Goal: Information Seeking & Learning: Learn about a topic

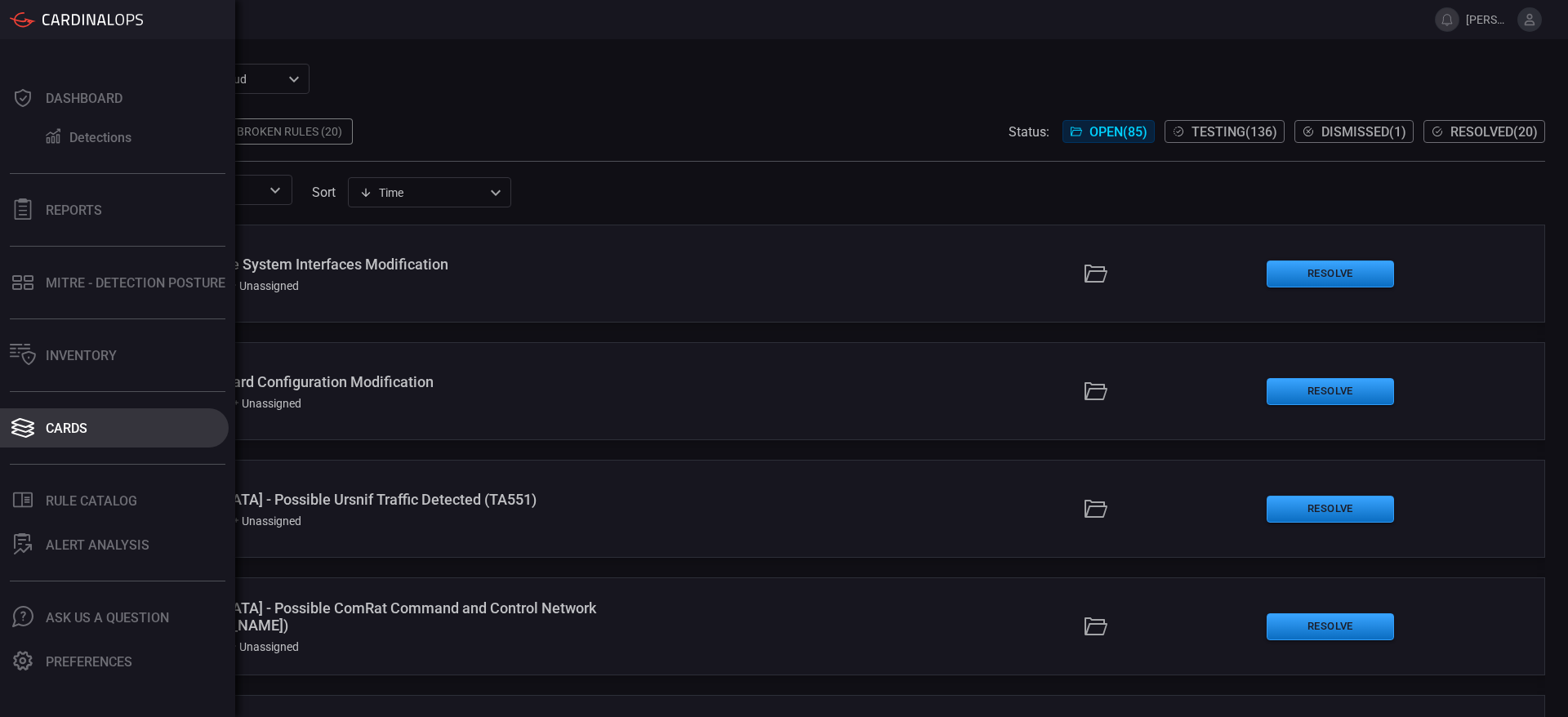
click at [80, 422] on div "Cards" at bounding box center [66, 429] width 42 height 16
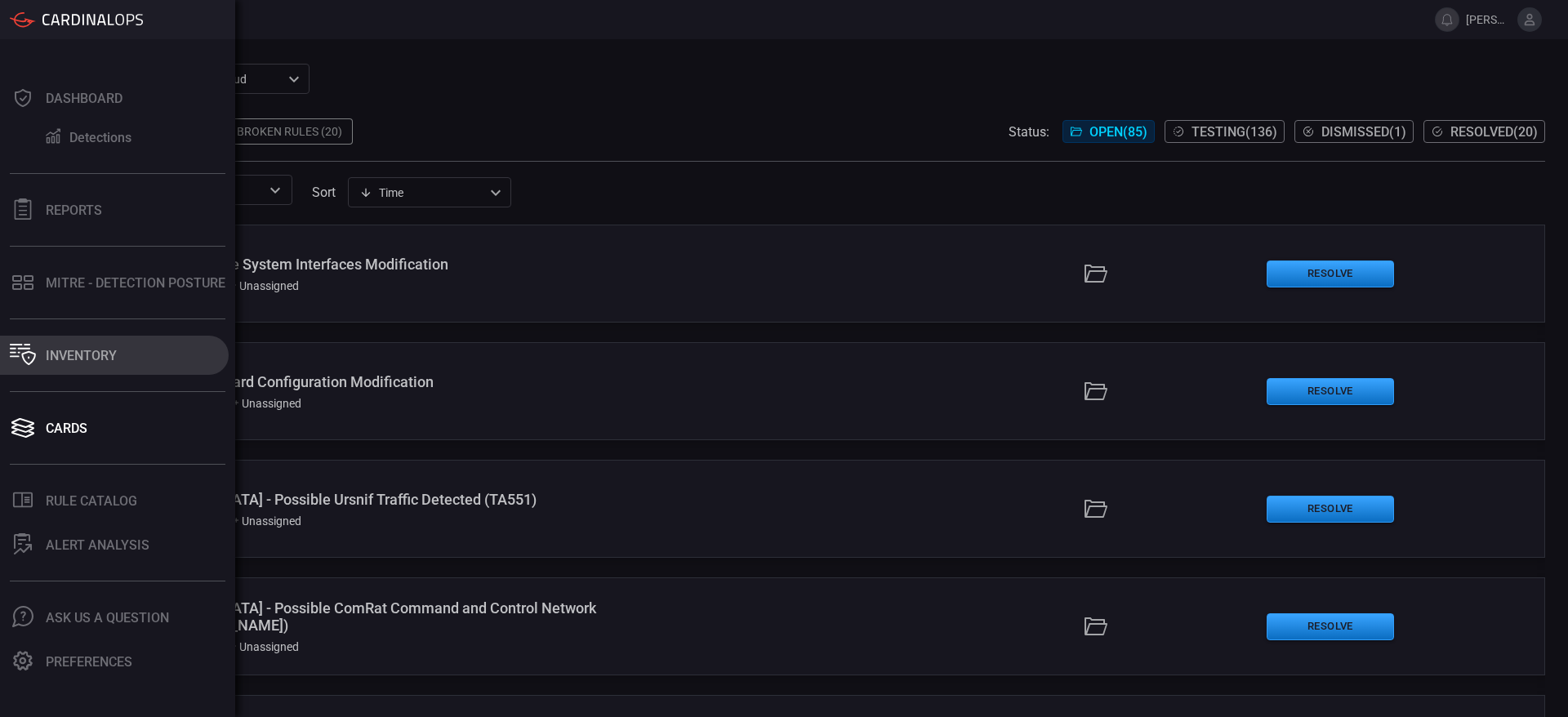
click at [101, 366] on button "Inventory" at bounding box center [114, 355] width 229 height 39
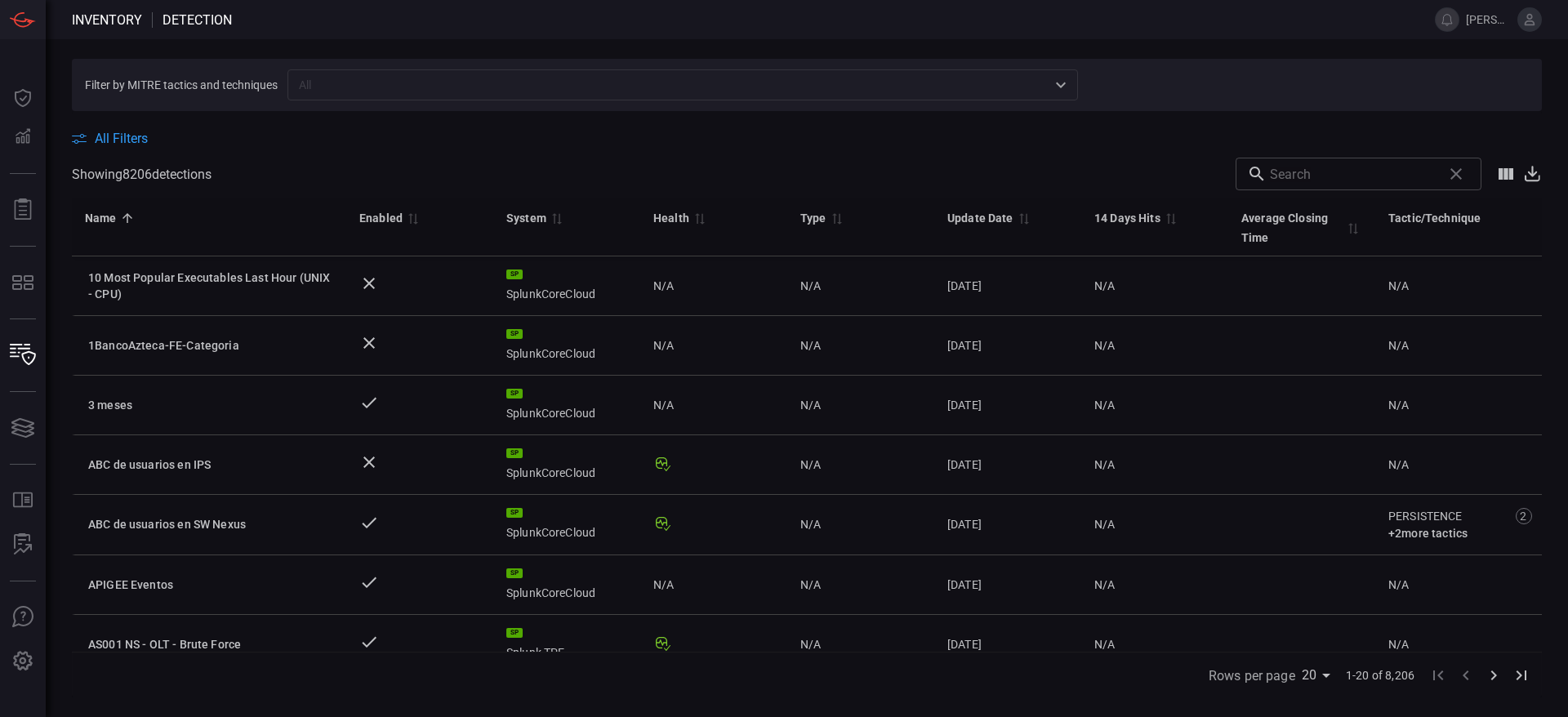
click at [432, 87] on input "text" at bounding box center [669, 84] width 753 height 20
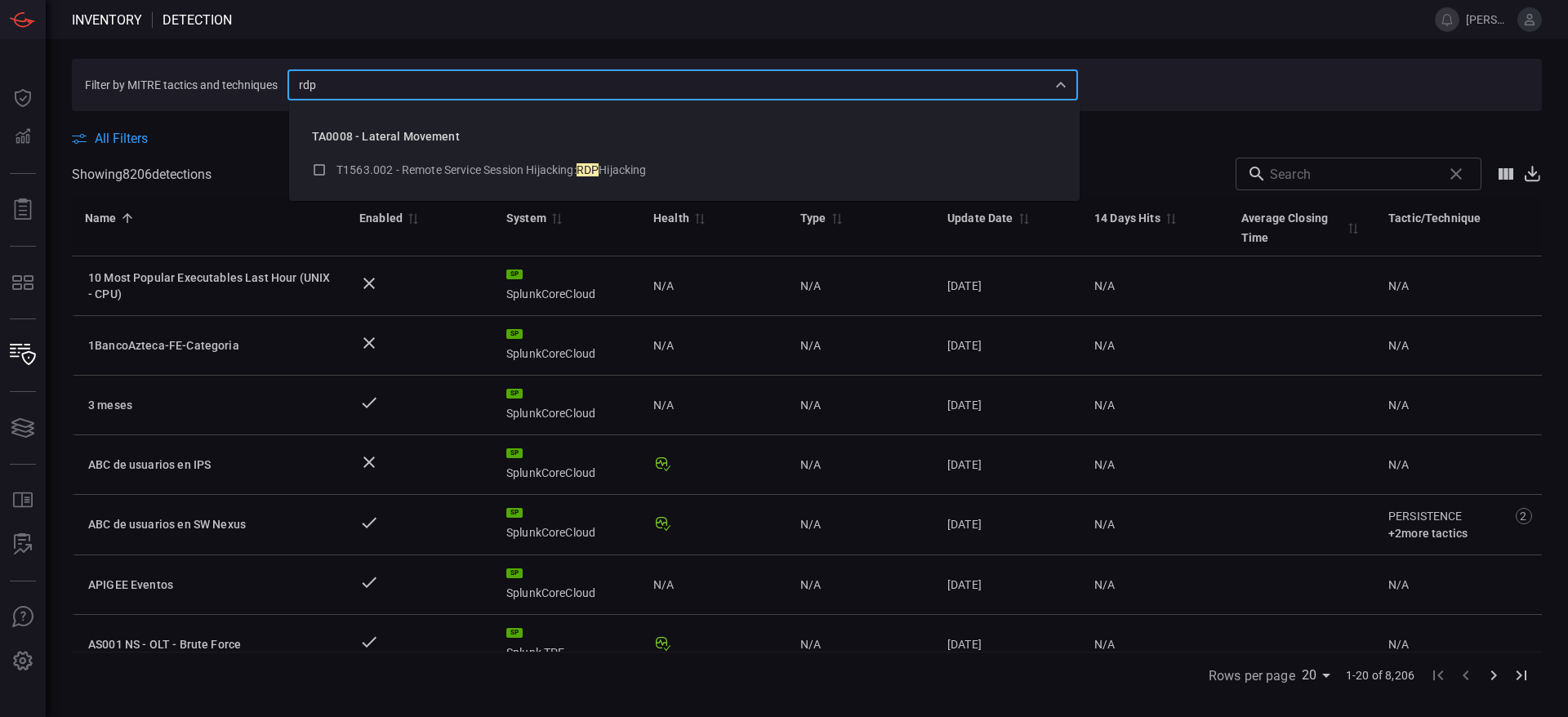
type input "rdp"
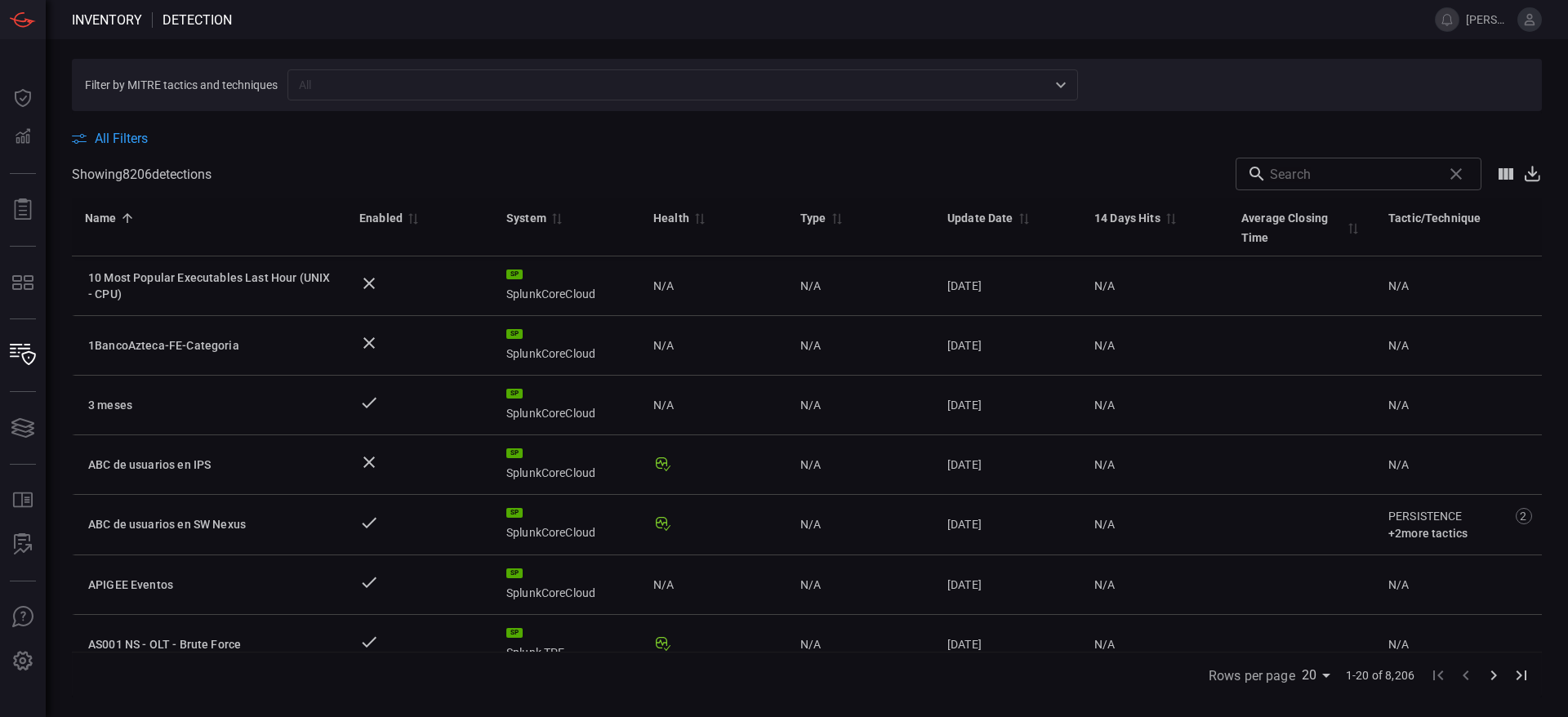
click at [373, 92] on input "text" at bounding box center [669, 84] width 753 height 20
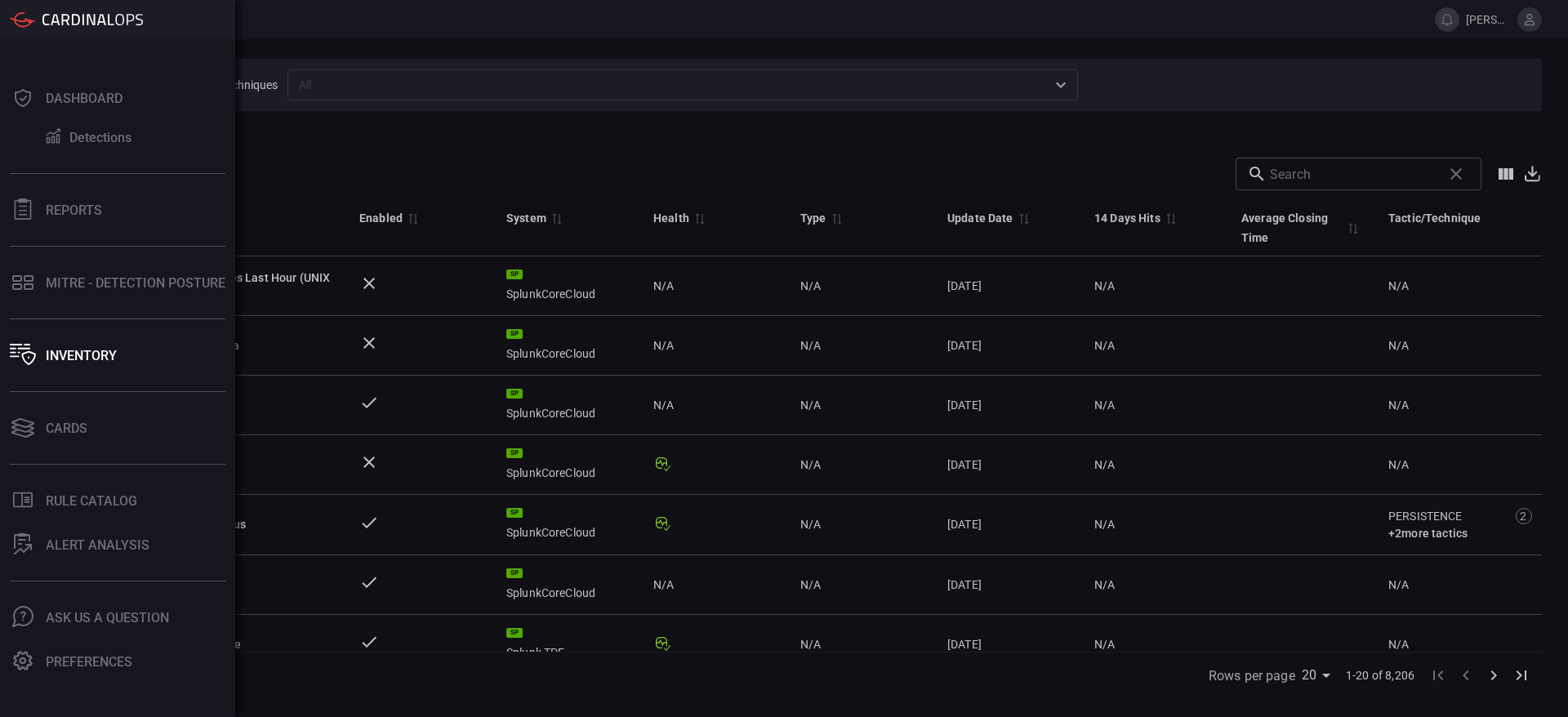
click at [48, 457] on div "Dashboard Detections Reports MITRE - Detection Posture Inventory Cards .st0_rul…" at bounding box center [118, 378] width 235 height 677
click at [58, 505] on div "Rule Catalog" at bounding box center [91, 501] width 91 height 16
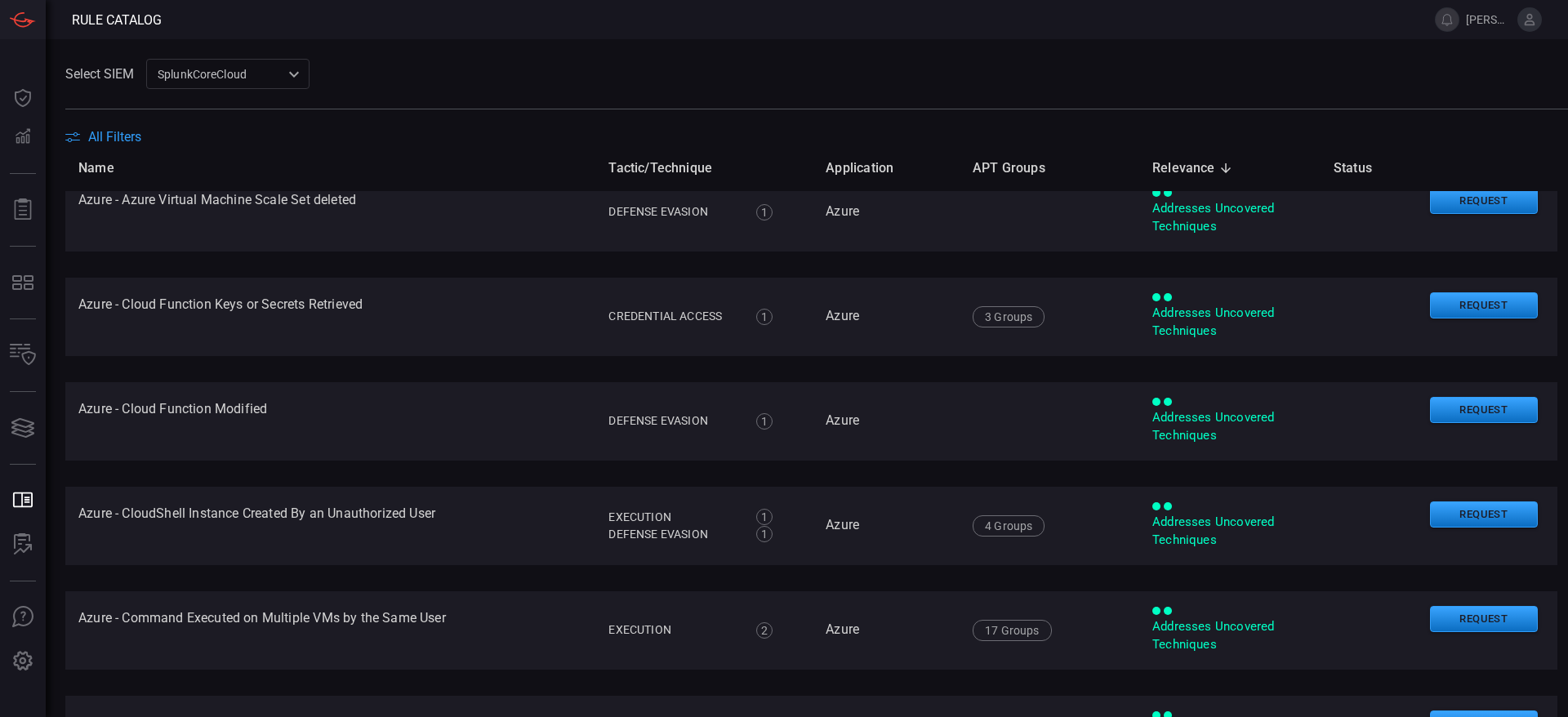
scroll to position [1396, 0]
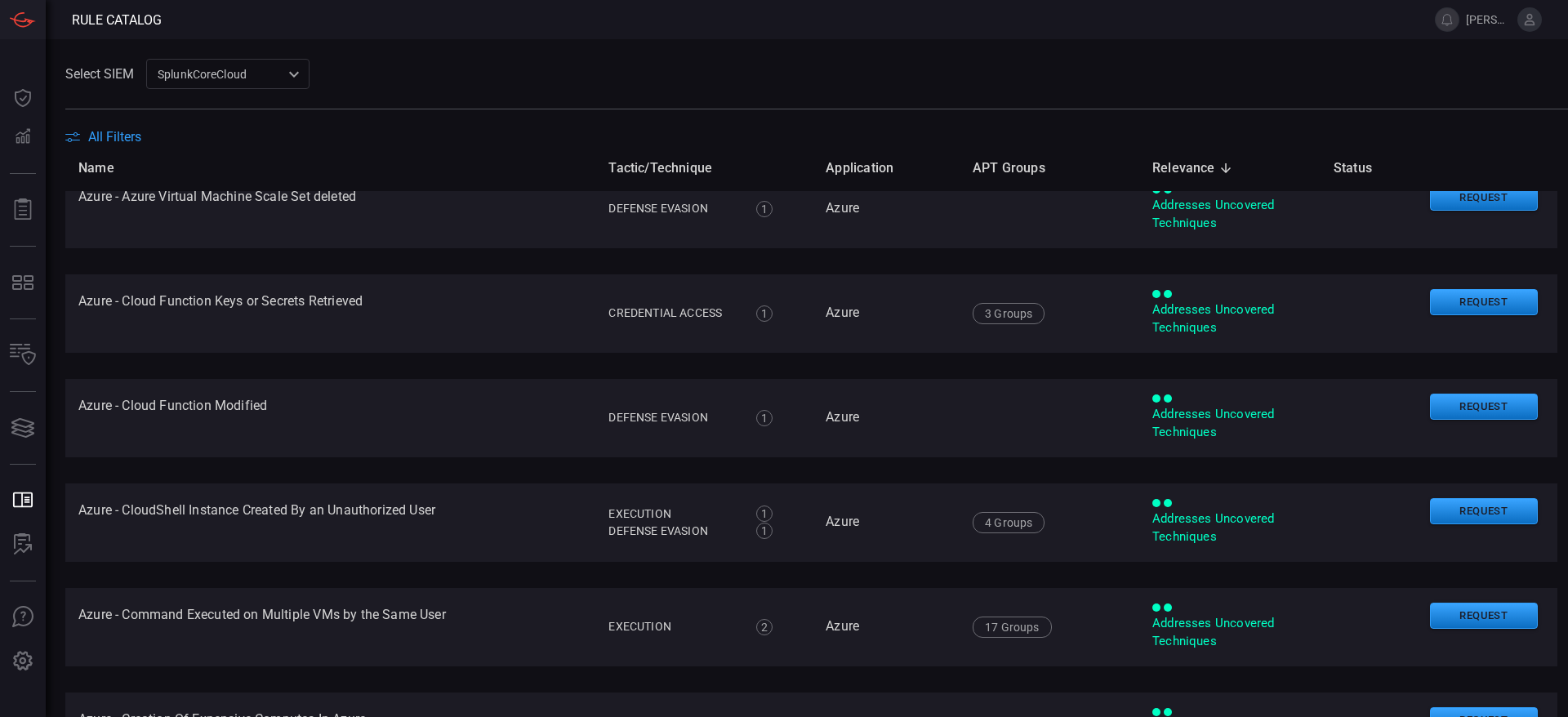
click at [119, 129] on span "All Filters" at bounding box center [115, 137] width 53 height 16
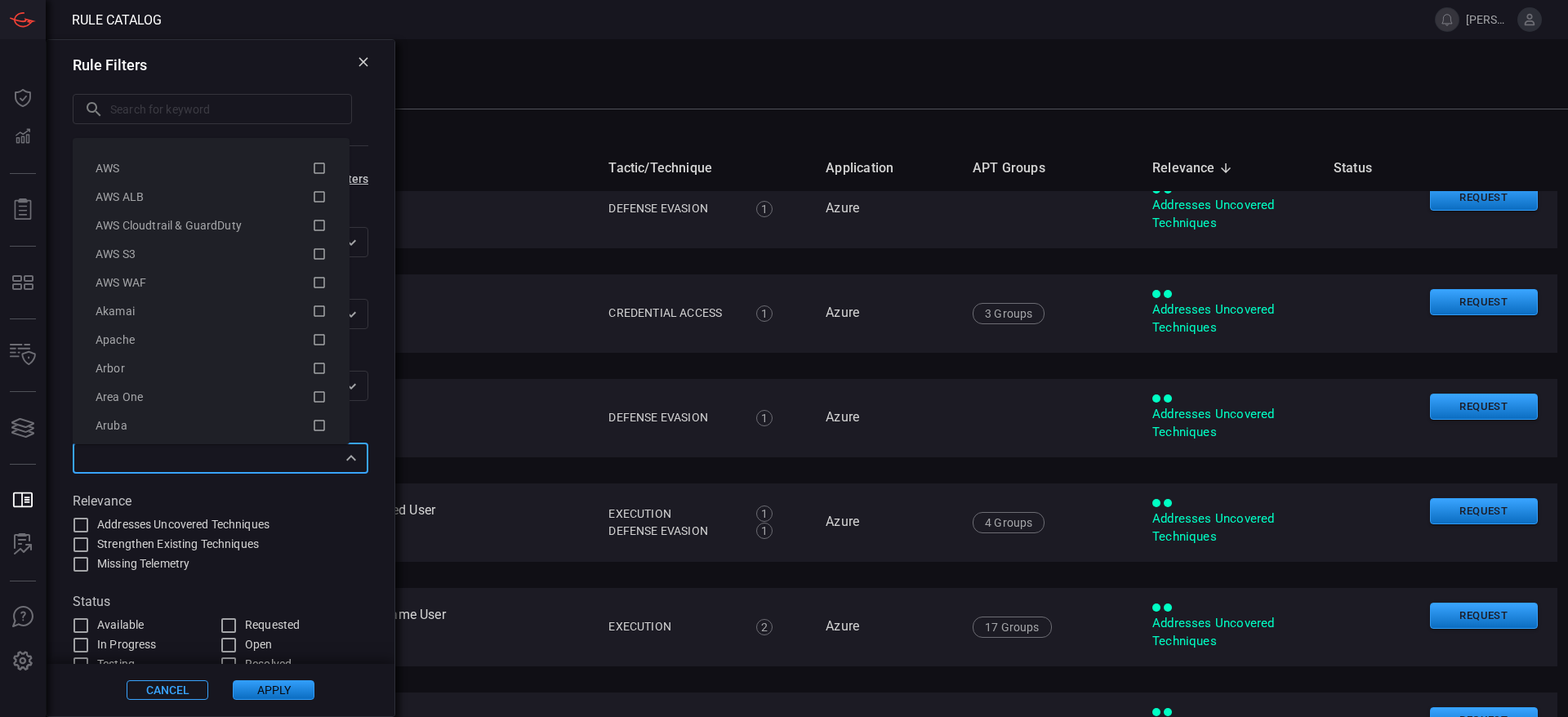
click at [195, 460] on input "text" at bounding box center [207, 457] width 259 height 20
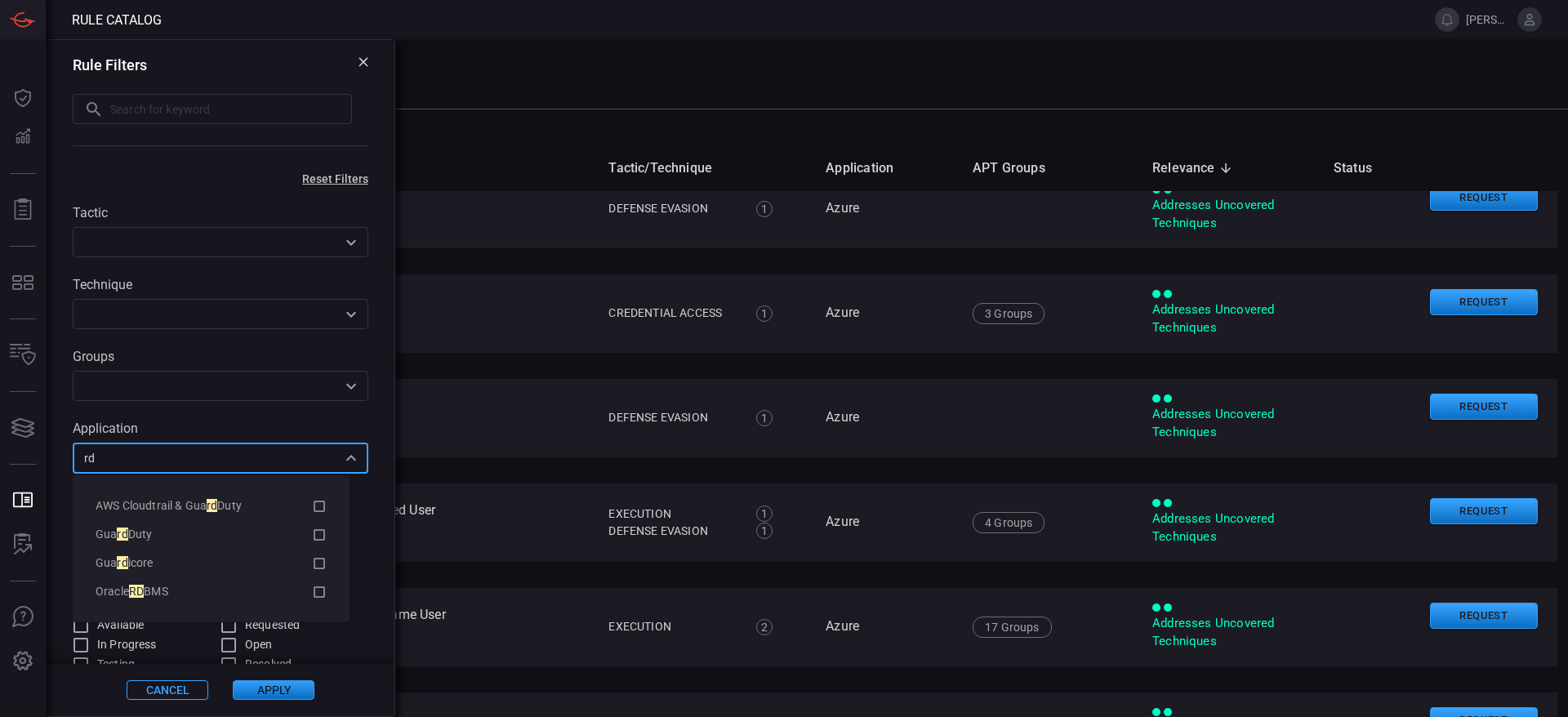
type input "r"
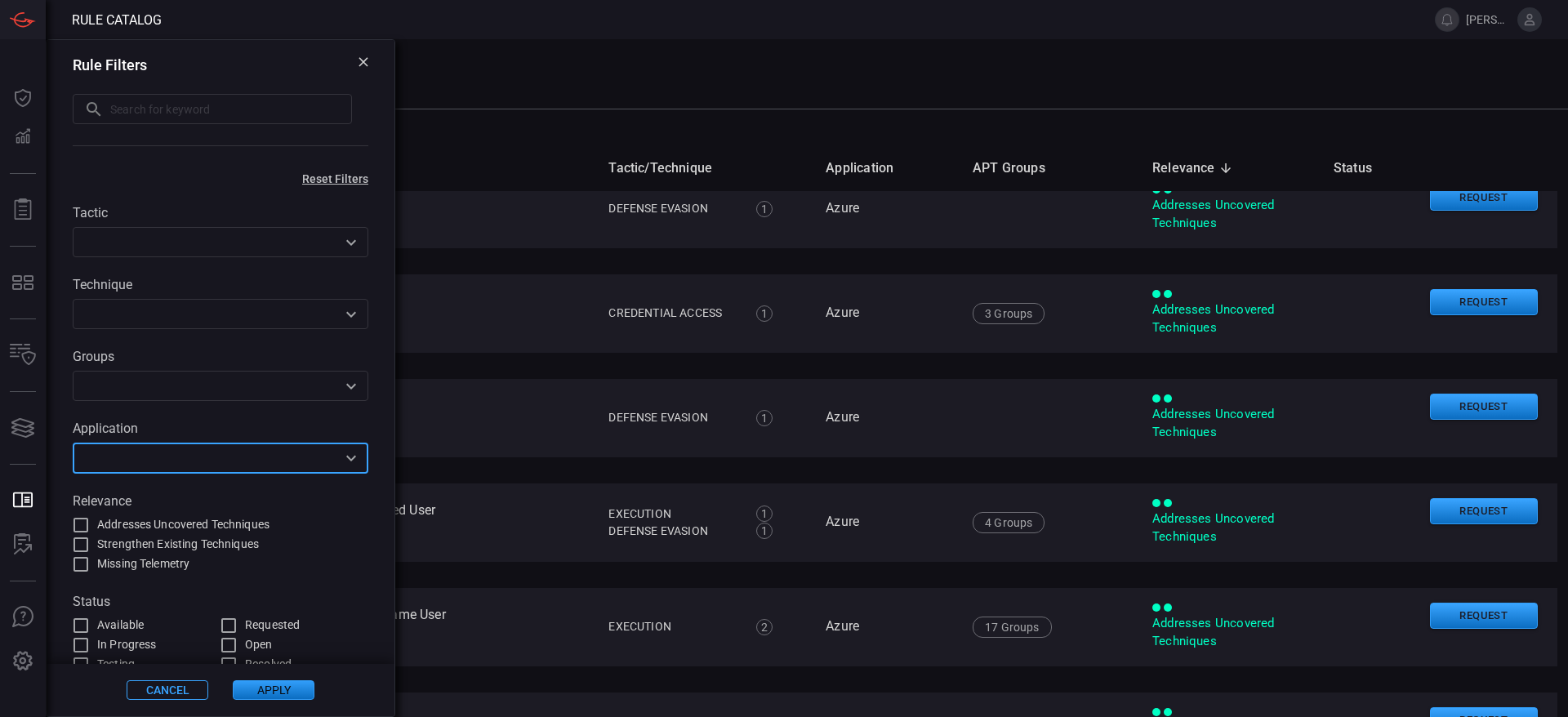
click at [208, 385] on input "text" at bounding box center [207, 385] width 259 height 20
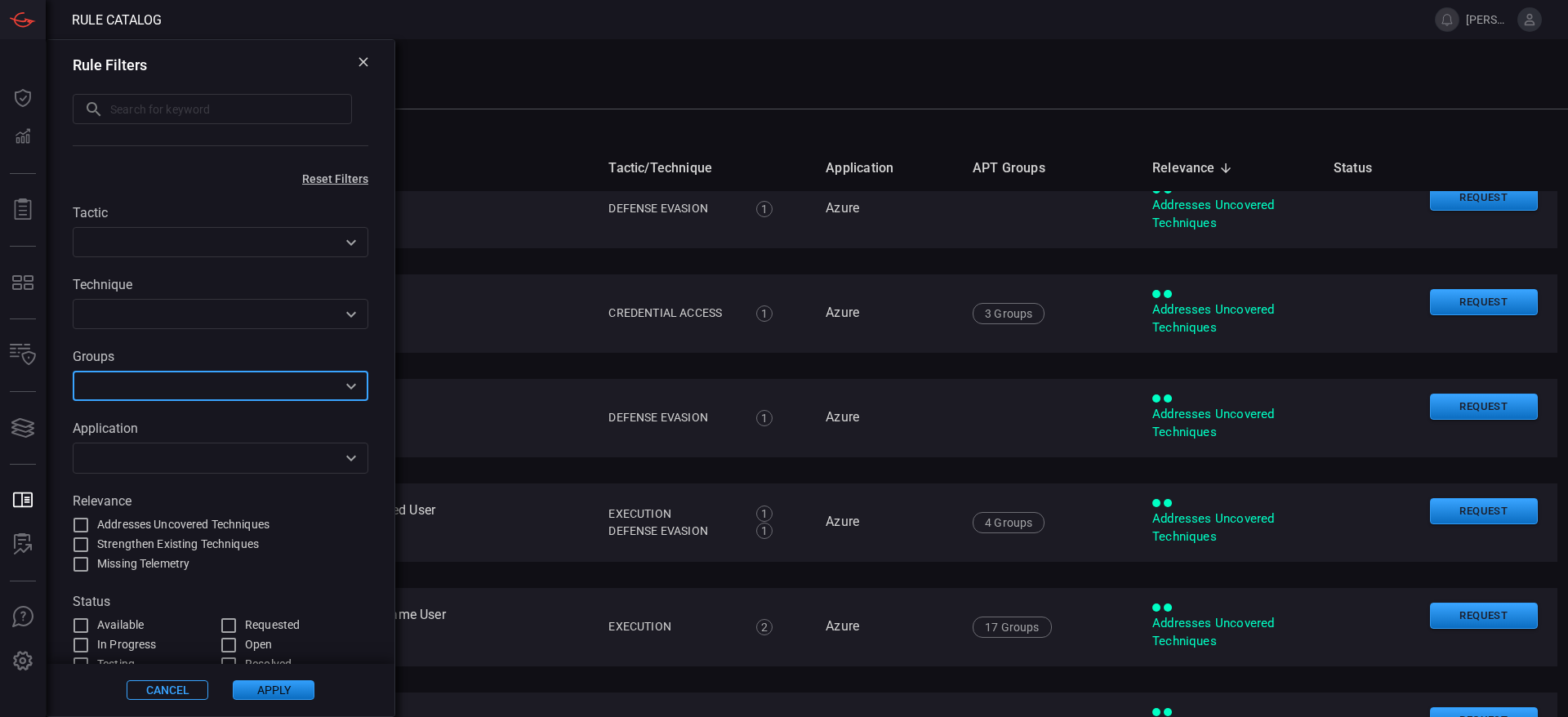
click at [208, 112] on input "text" at bounding box center [231, 109] width 241 height 30
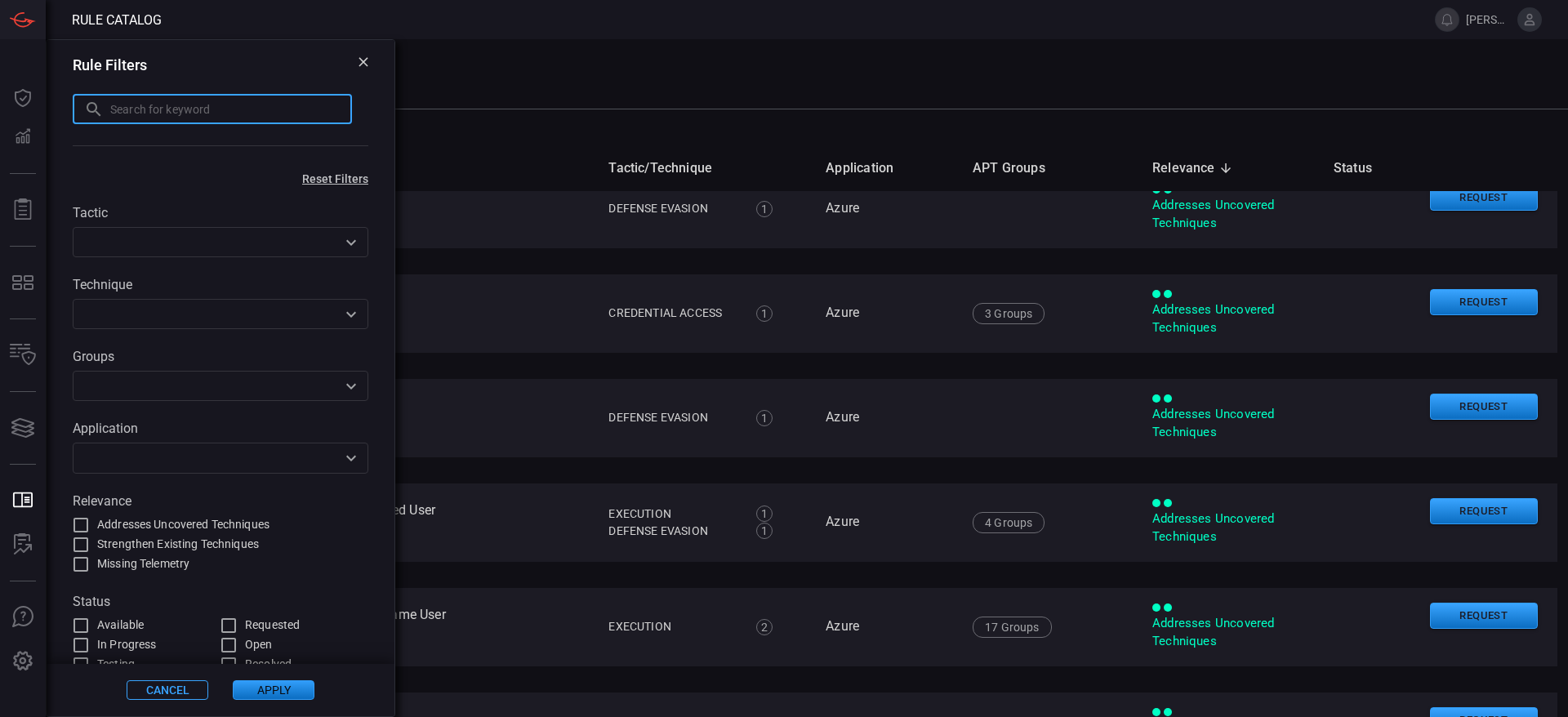
scroll to position [12, 0]
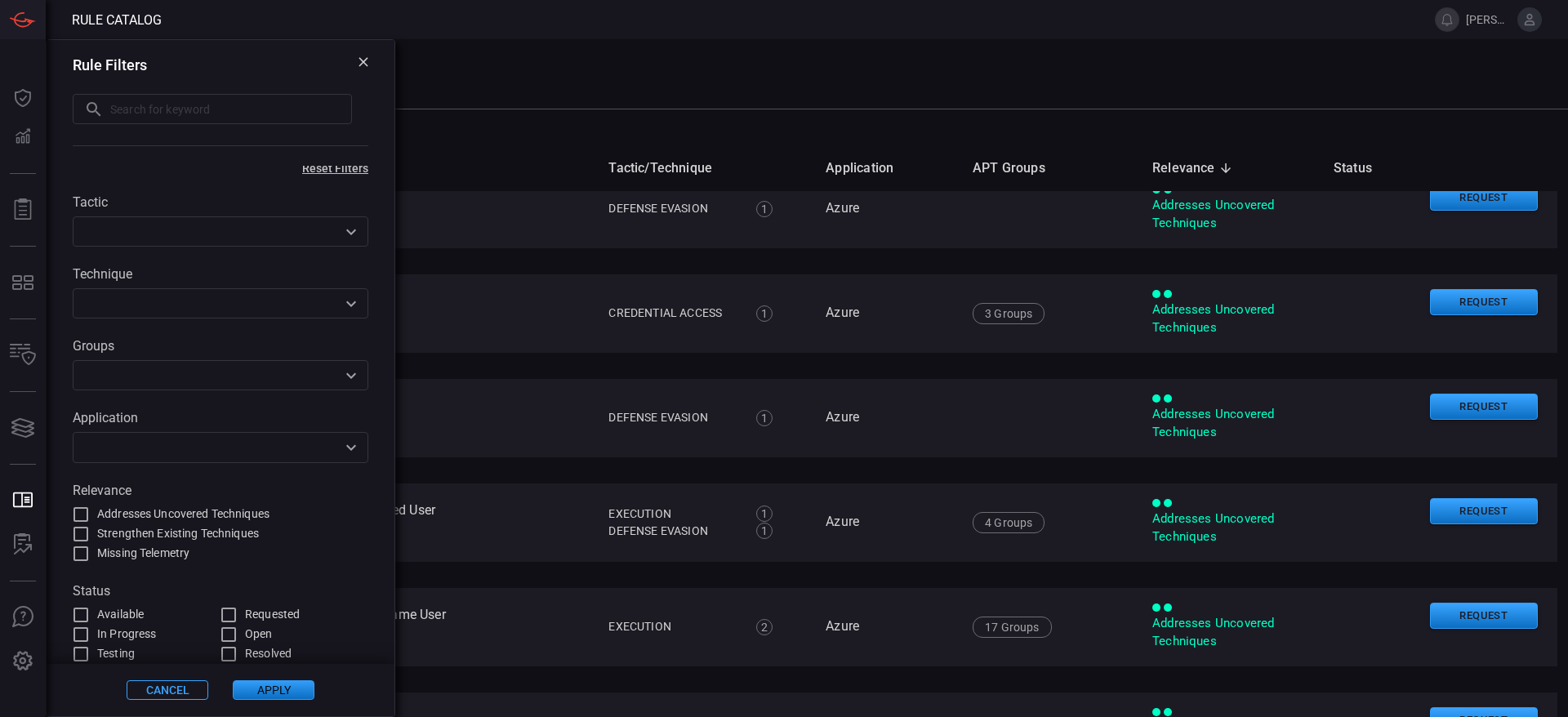
click at [542, 72] on div "Select SIEM SplunkCoreCloud f748d276-46a5-4bd3-b149-f2461a2fe2c5 ​" at bounding box center [816, 73] width 1503 height 30
click at [346, 54] on div "Rule Filters ​ ​" at bounding box center [220, 103] width 348 height 126
click at [358, 66] on icon at bounding box center [363, 62] width 10 height 10
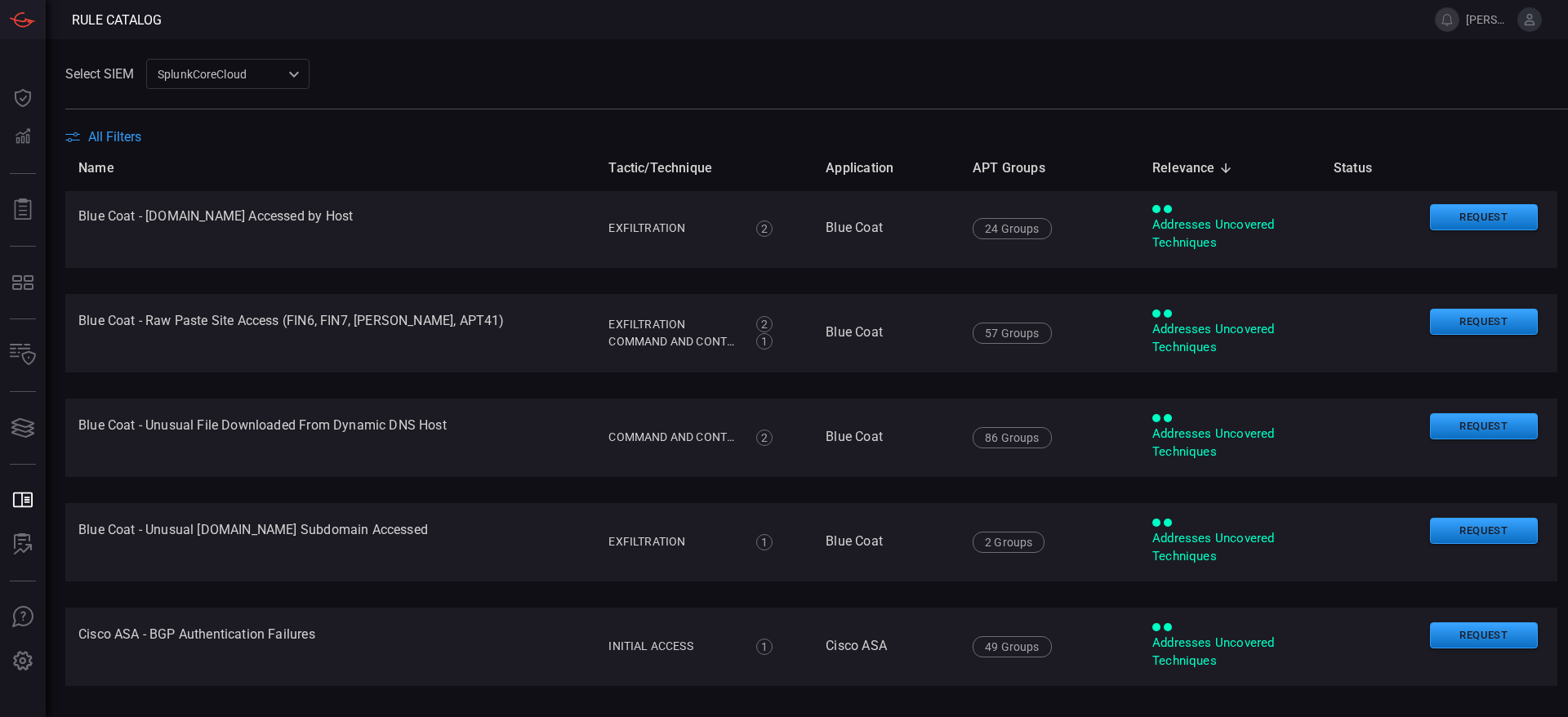
scroll to position [37, 0]
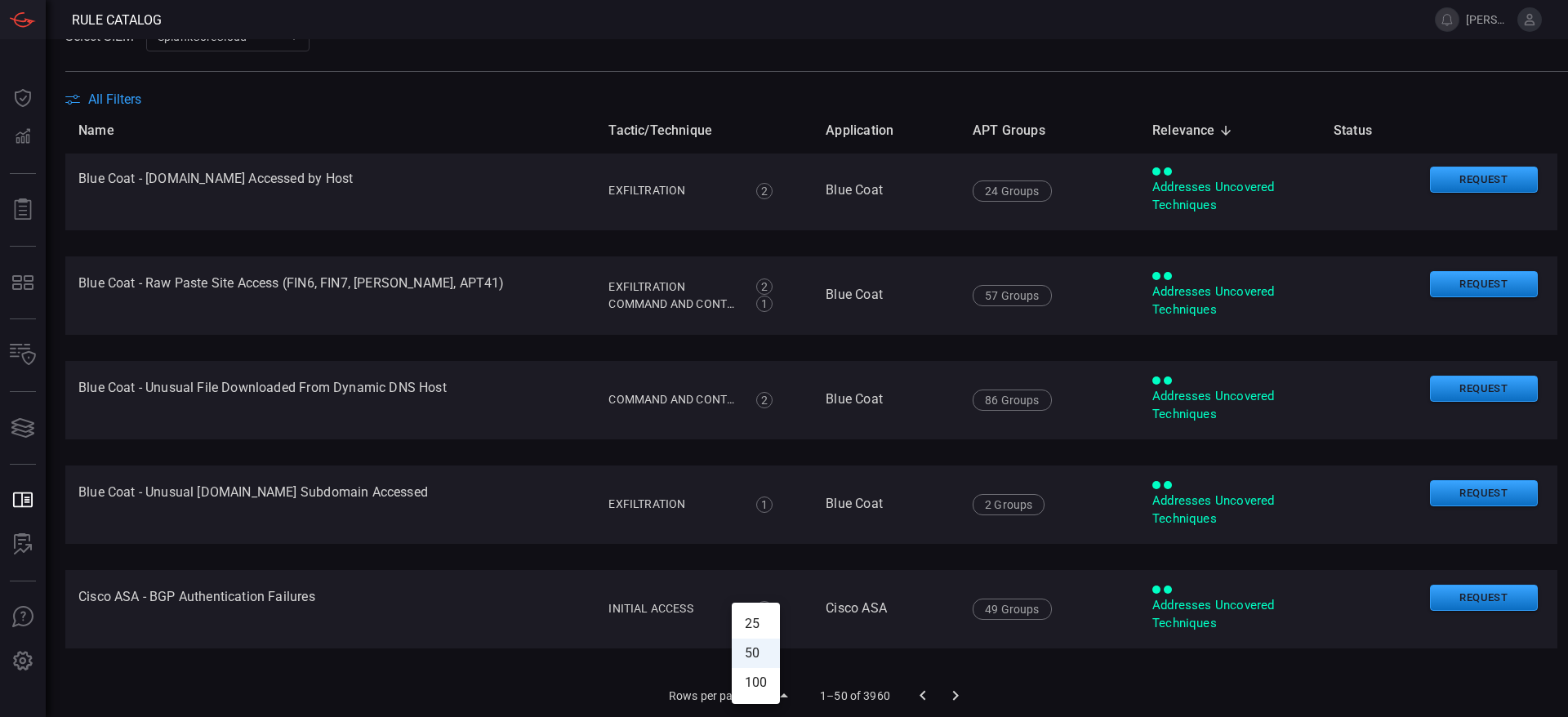
click at [769, 690] on body "Rule Catalog alejandra.bustos@elektra.com.mx Dashboard Dashboard Detections Det…" at bounding box center [784, 358] width 1568 height 717
click at [769, 685] on li "100" at bounding box center [755, 682] width 48 height 29
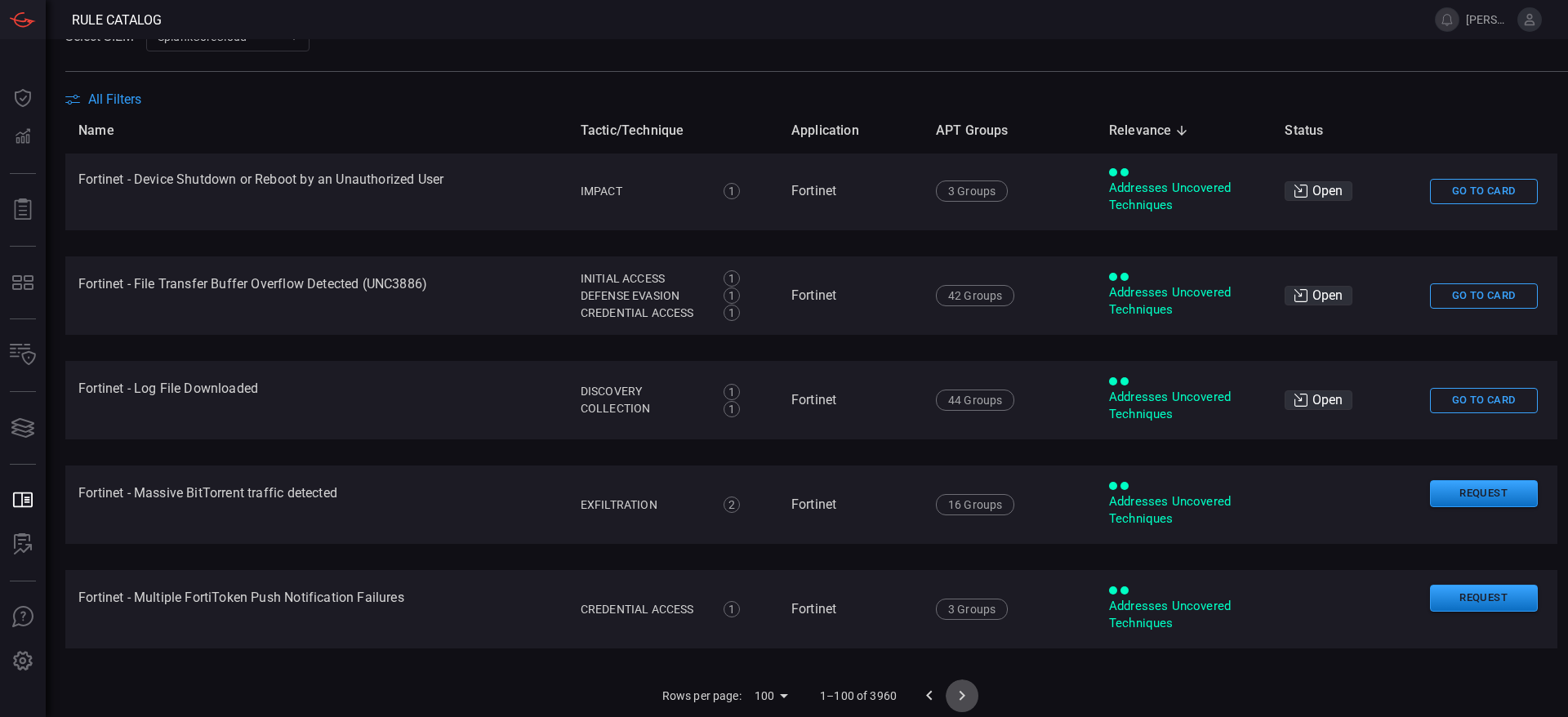
click at [945, 694] on button "Go to next page" at bounding box center [961, 695] width 33 height 33
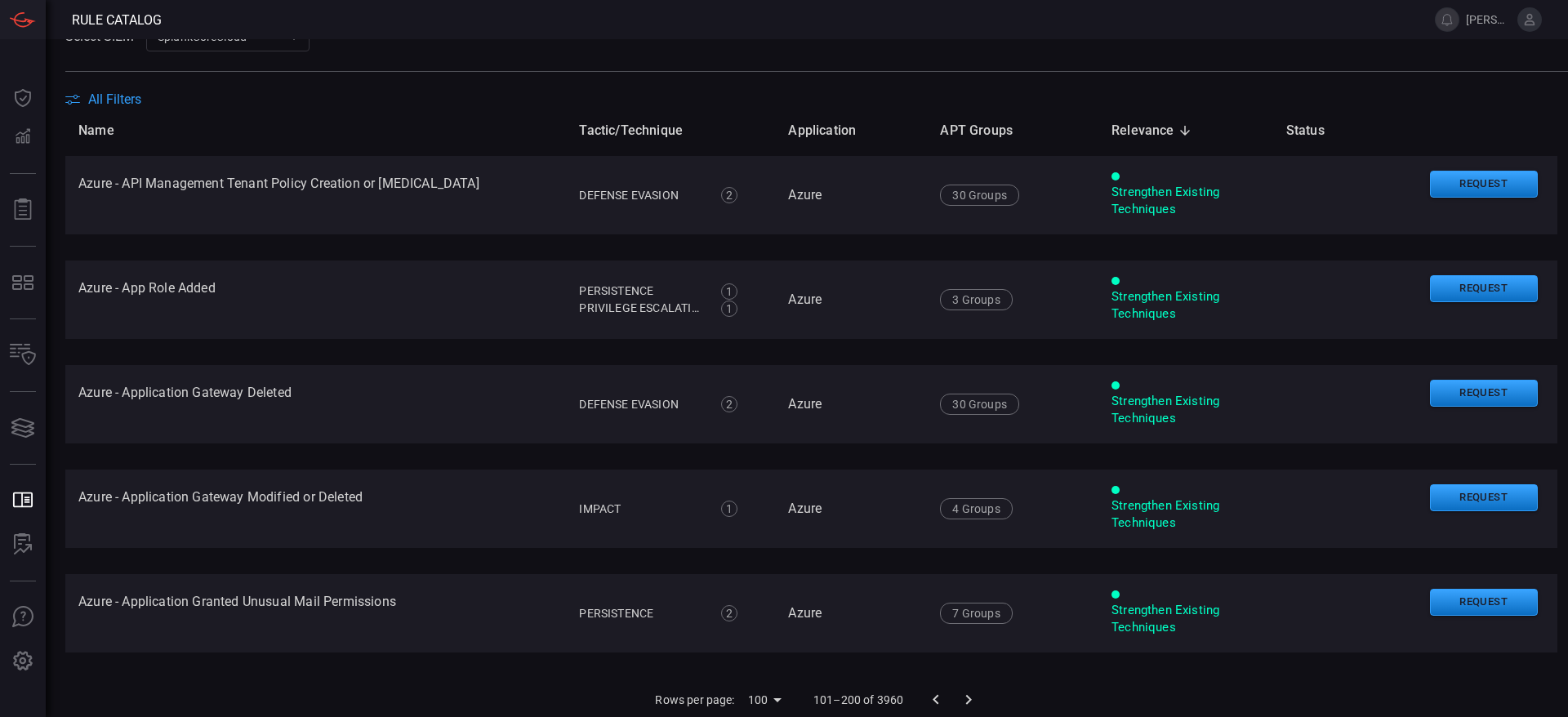
click at [959, 700] on icon "Go to next page" at bounding box center [968, 699] width 19 height 19
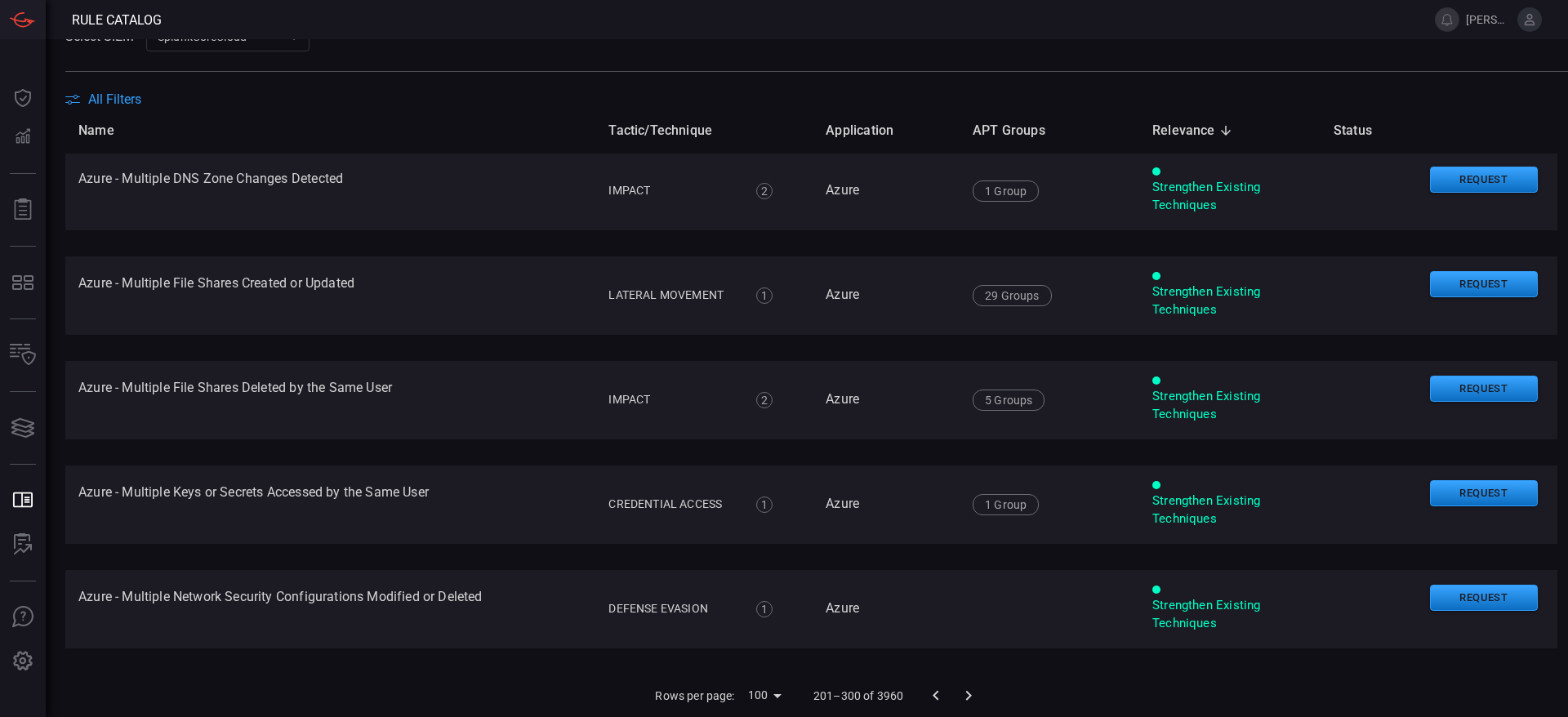
click at [959, 698] on icon "Go to next page" at bounding box center [968, 696] width 19 height 19
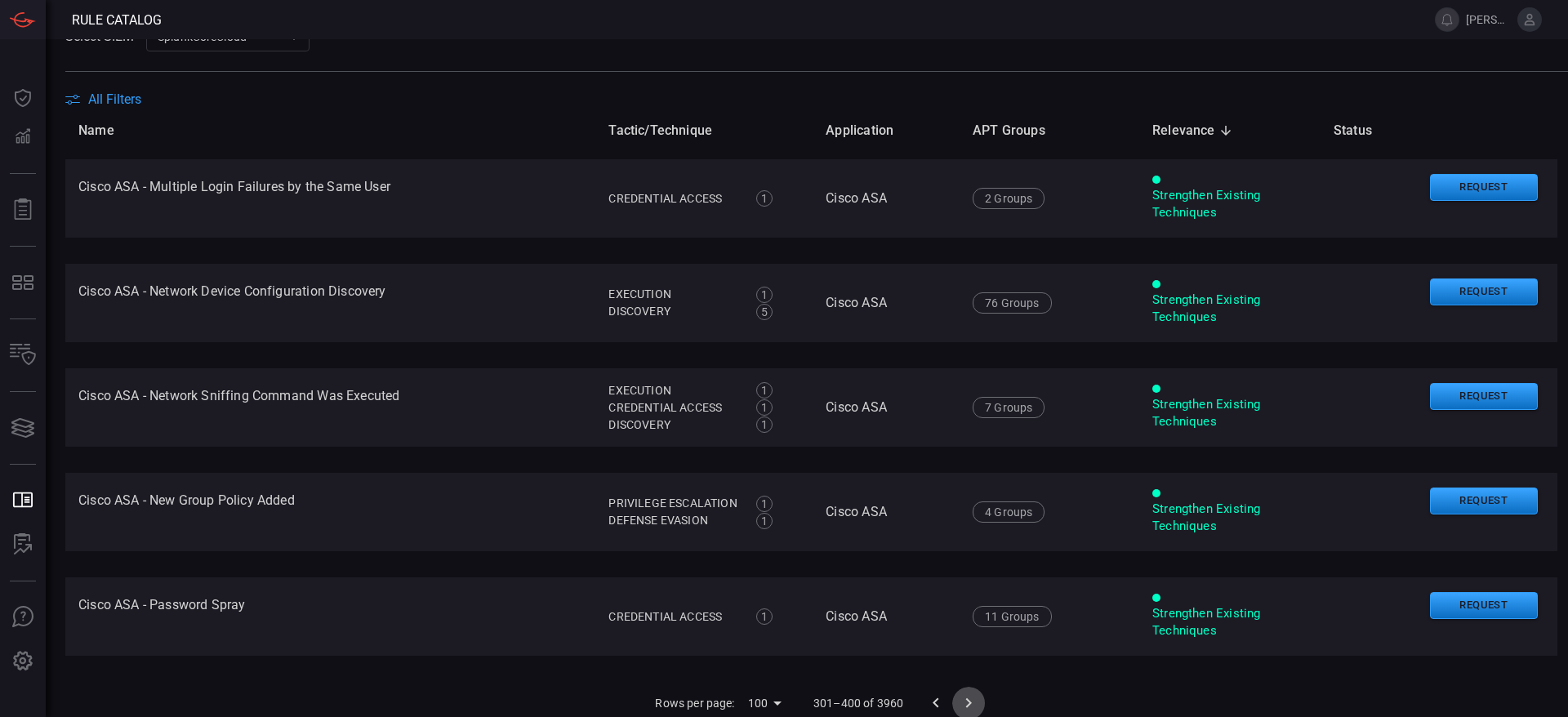
click at [959, 693] on icon "Go to next page" at bounding box center [968, 703] width 19 height 19
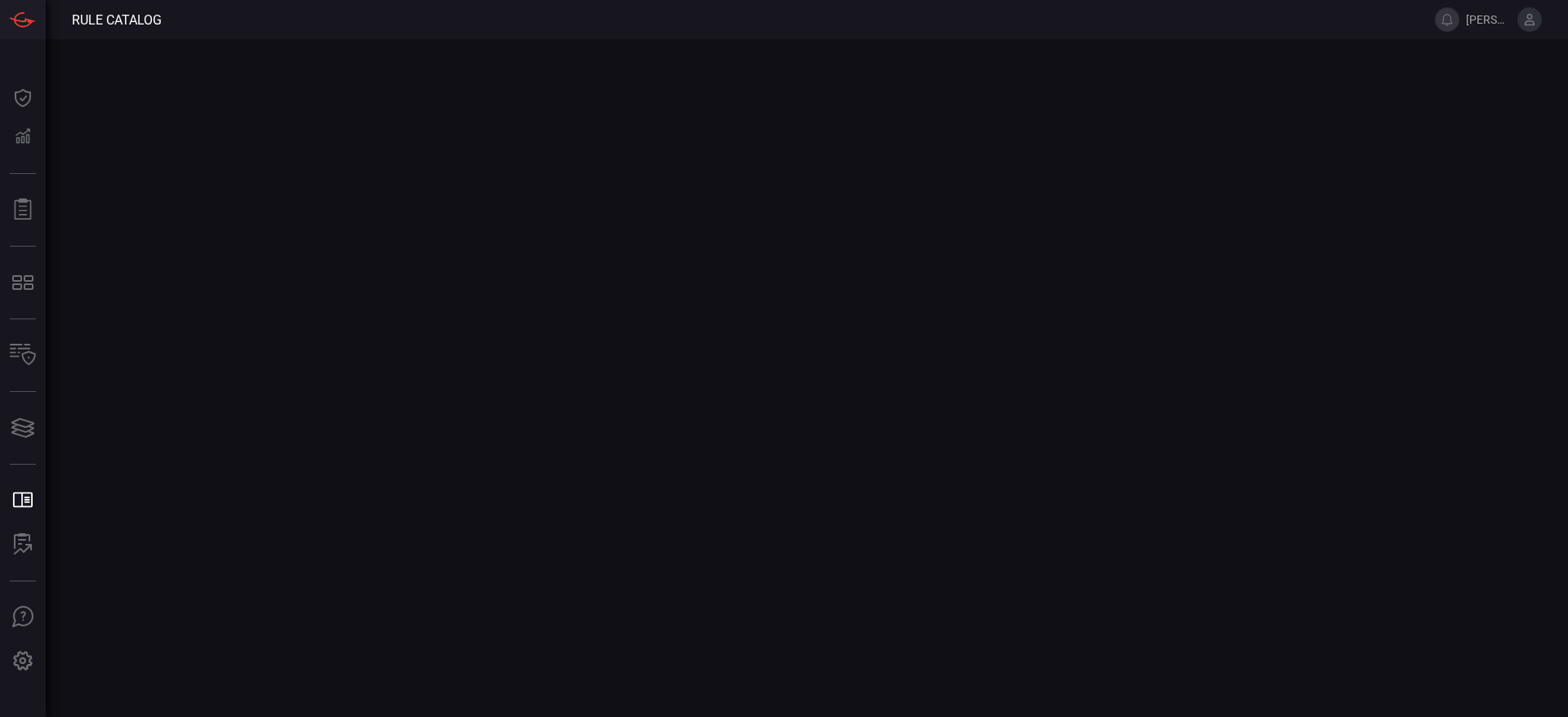
scroll to position [0, 0]
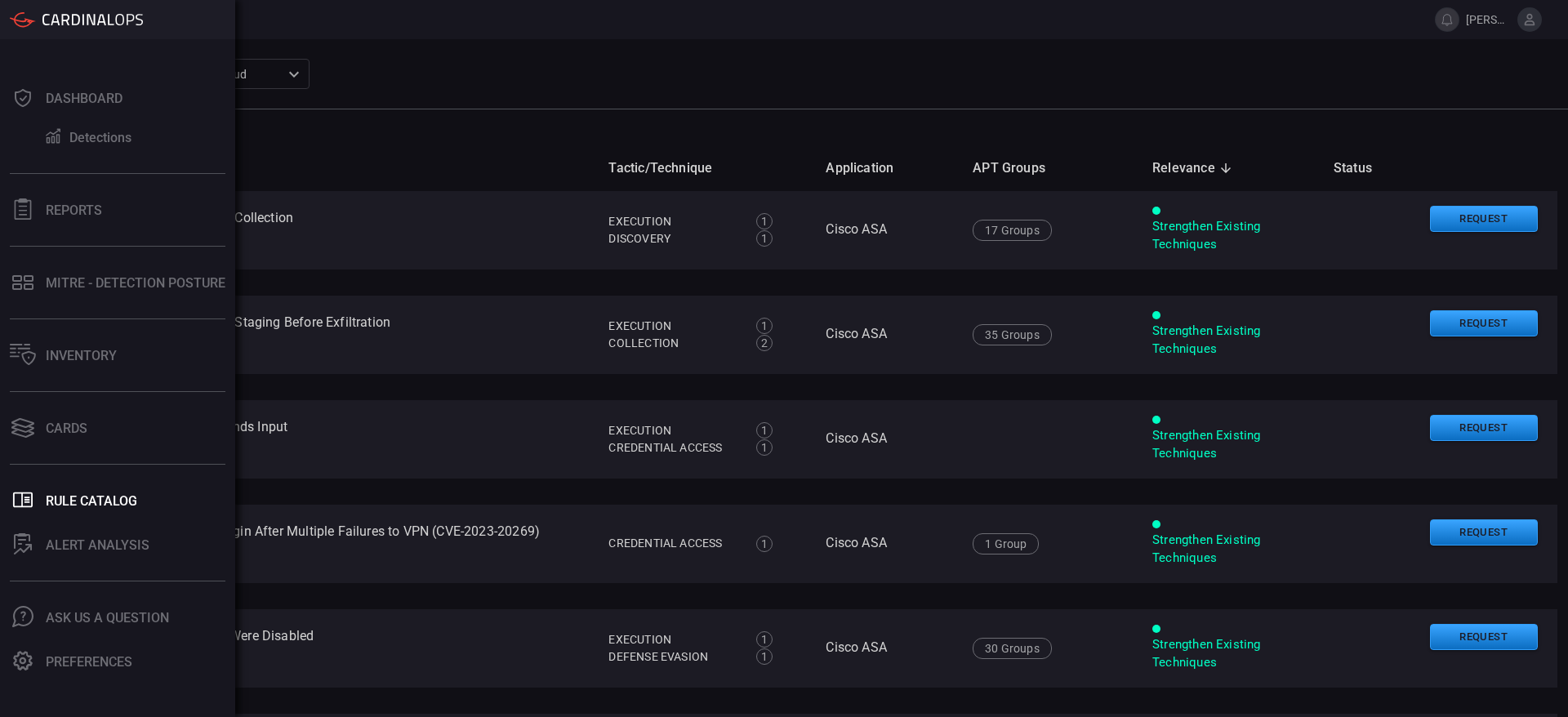
click at [16, 376] on div "Dashboard Detections Reports MITRE - Detection Posture Inventory Cards .st0_rul…" at bounding box center [118, 378] width 235 height 677
click at [58, 441] on button "Cards" at bounding box center [114, 428] width 229 height 39
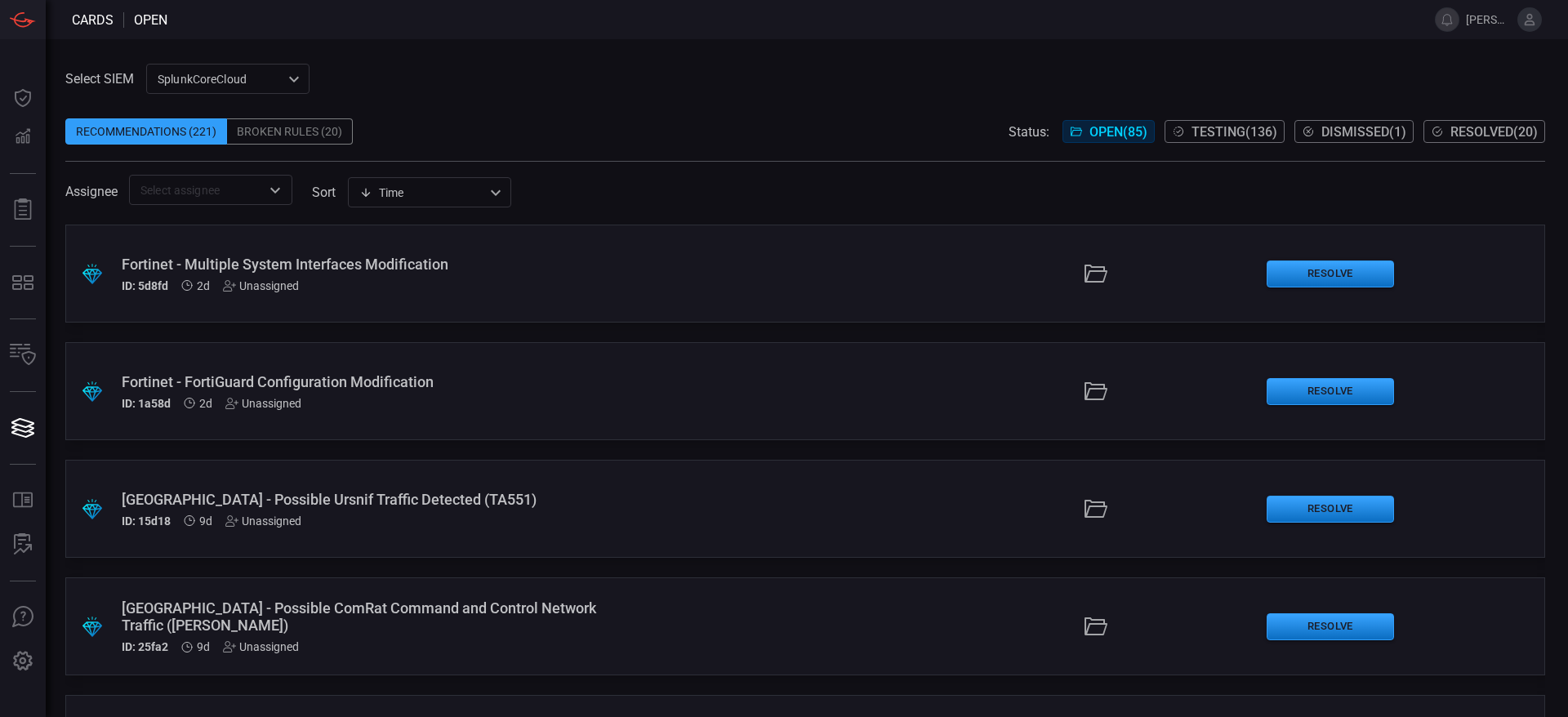
click at [600, 102] on span at bounding box center [805, 106] width 1480 height 25
click at [1265, 125] on span "Testing ( 136 )" at bounding box center [1234, 132] width 86 height 16
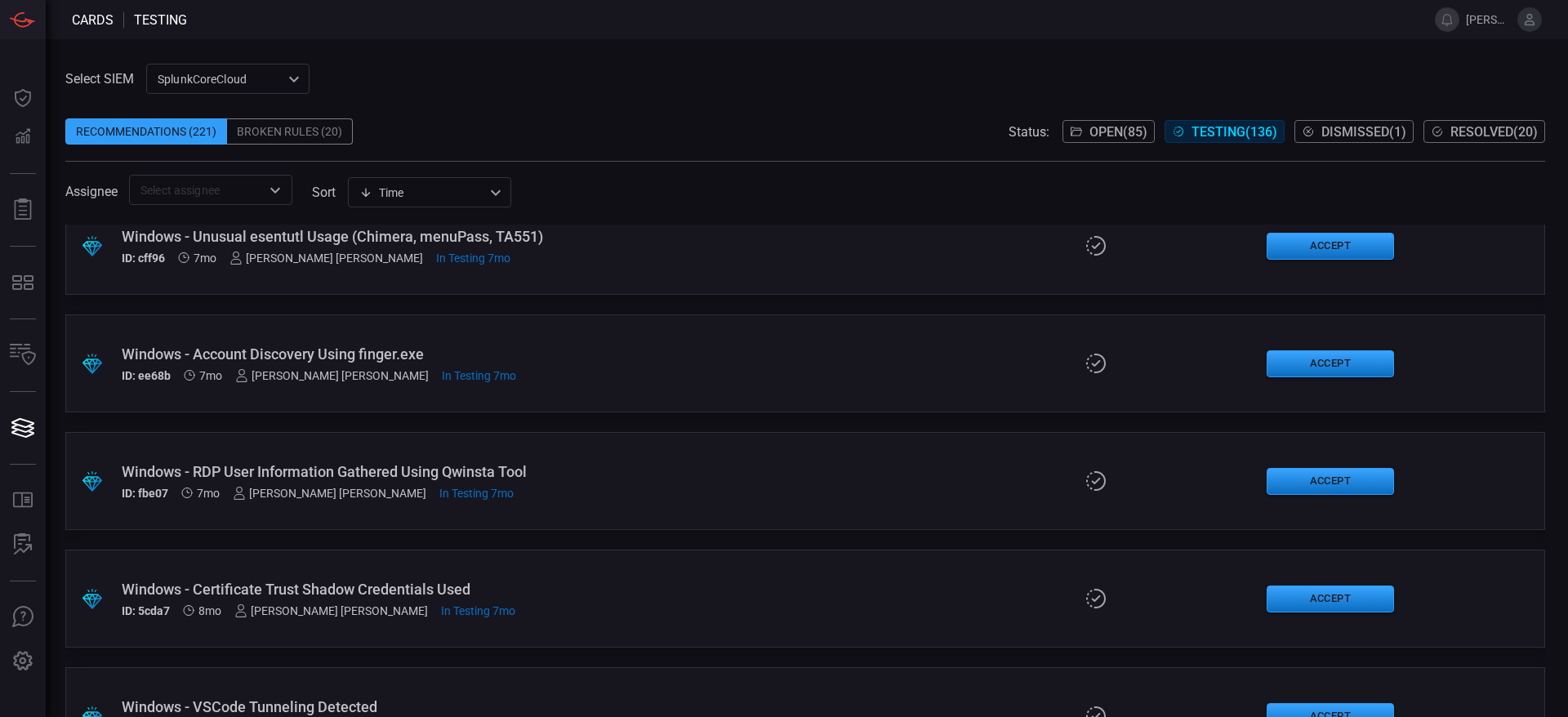
scroll to position [12959, 0]
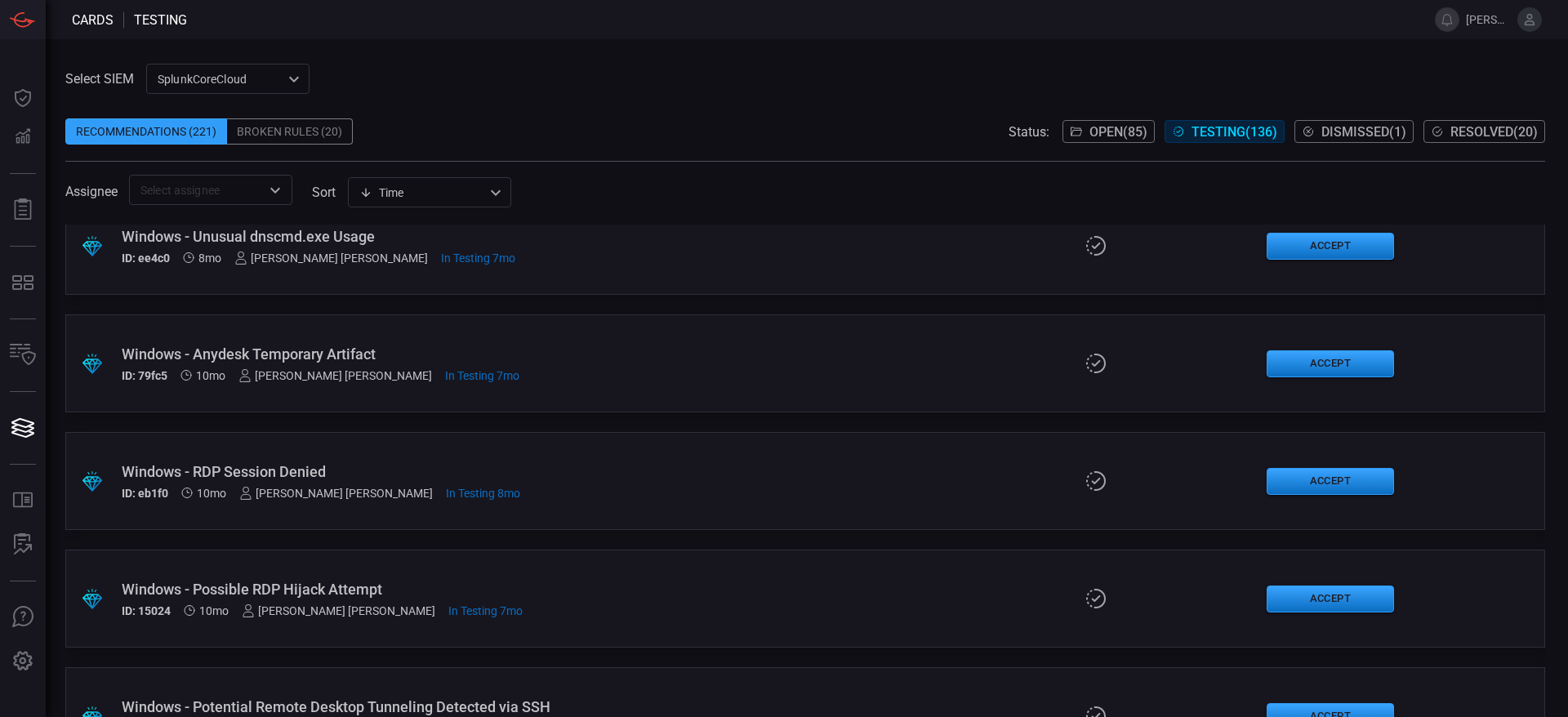
click at [206, 466] on div "Windows - RDP Session Denied" at bounding box center [381, 471] width 518 height 17
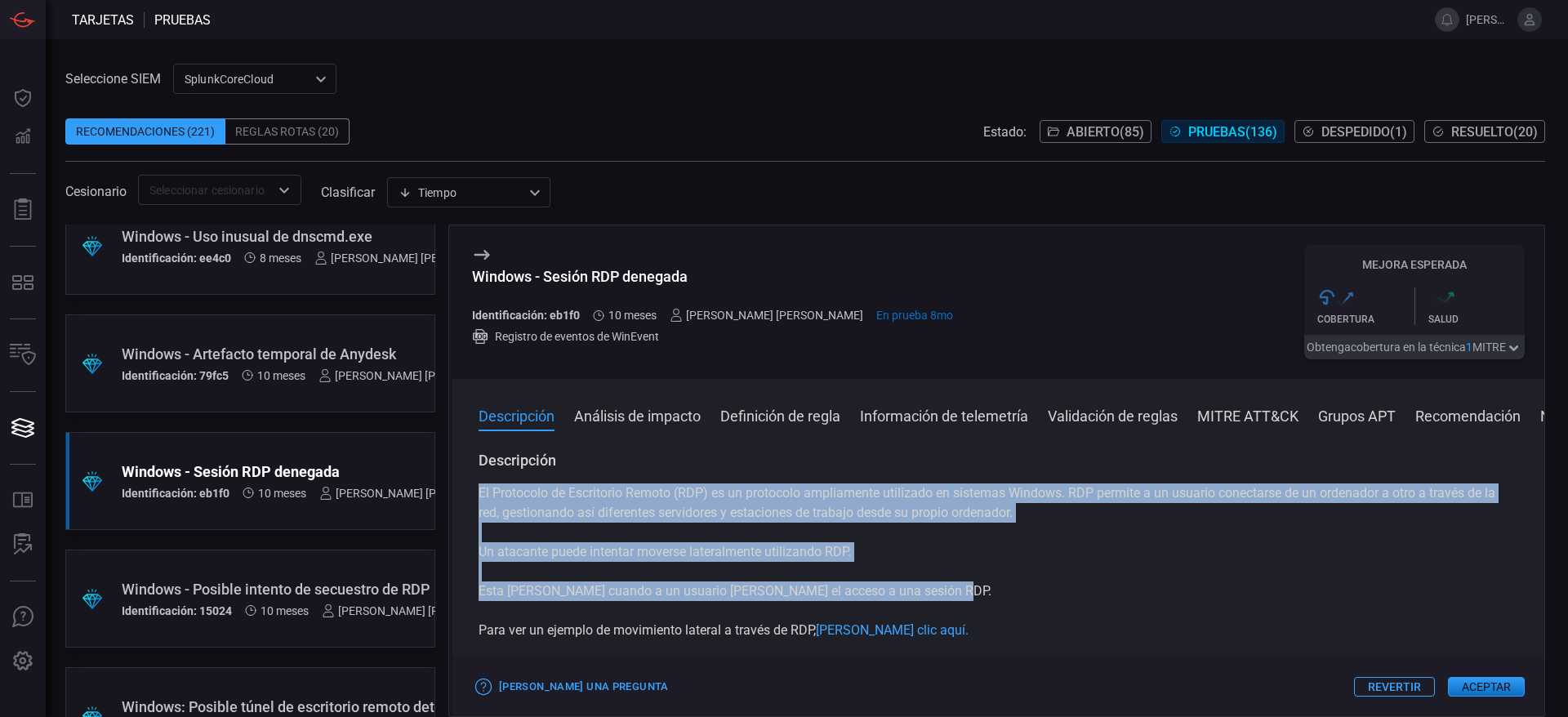
drag, startPoint x: 926, startPoint y: 607, endPoint x: 478, endPoint y: 517, distance: 457.0
click at [478, 517] on div "Descripción El Protocolo de Escritorio Remoto (RDP) es un protocolo ampliamente…" at bounding box center [998, 581] width 1092 height 260
copy div "El Protocolo de Escritorio Remoto (RDP) es un protocolo ampliamente utilizado e…"
click at [478, 517] on div "Descripción El Protocolo de Escritorio Remoto (RDP) es un protocolo ampliamente…" at bounding box center [998, 581] width 1092 height 260
